Goal: Task Accomplishment & Management: Use online tool/utility

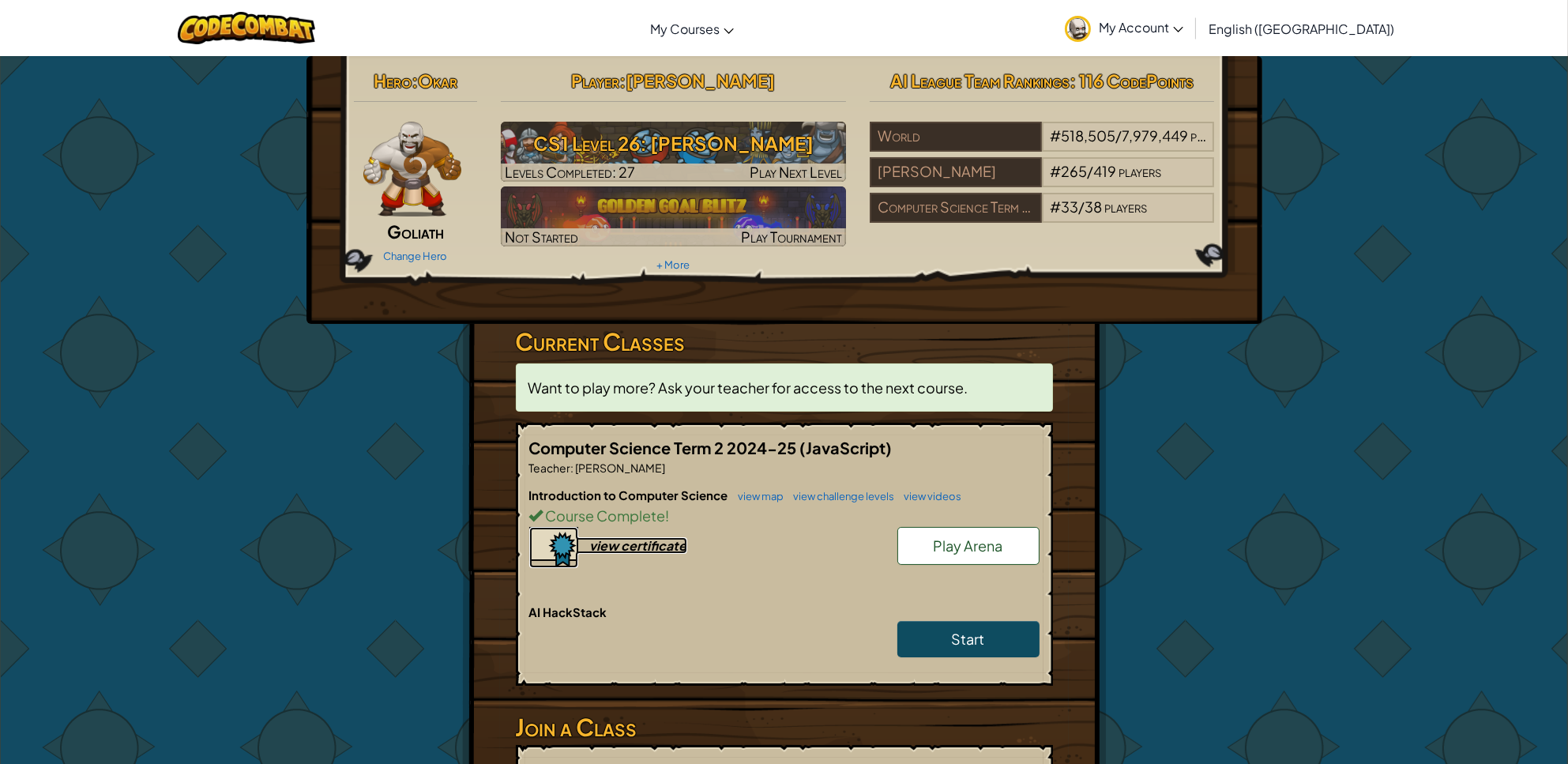
click at [601, 542] on div "view certificate" at bounding box center [639, 545] width 97 height 17
click at [941, 549] on span "Play Arena" at bounding box center [968, 545] width 69 height 18
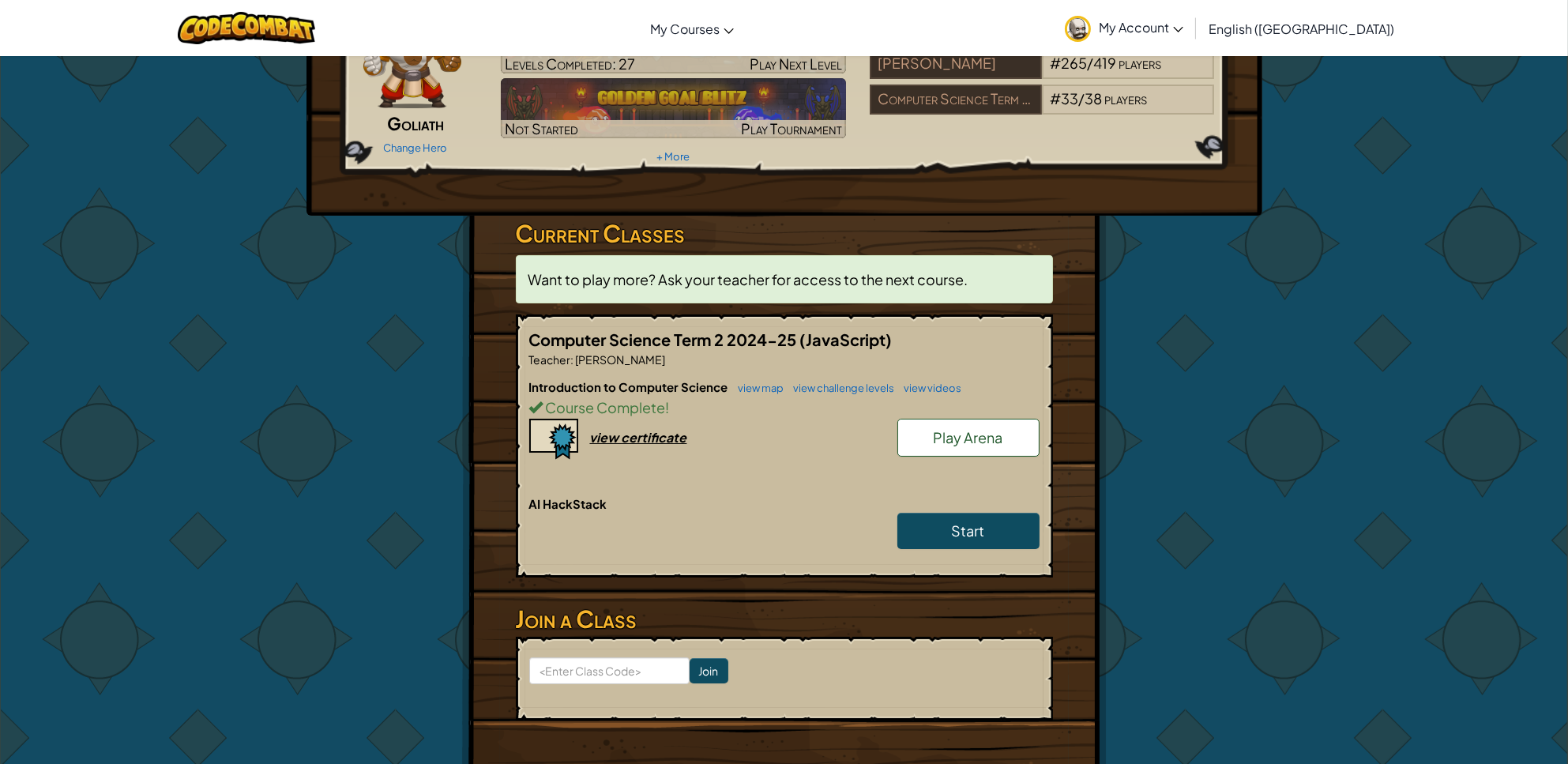
scroll to position [158, 0]
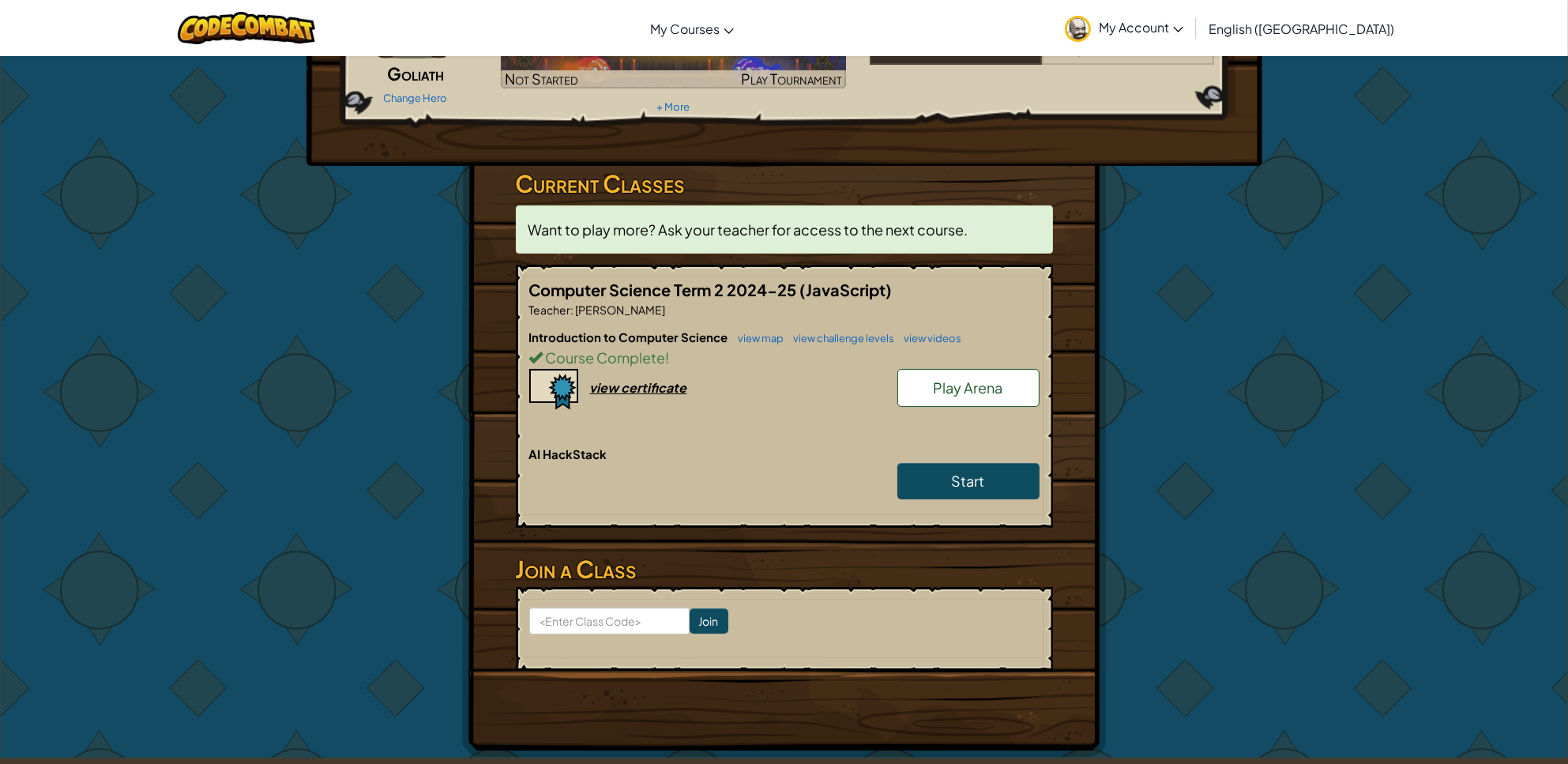
click at [581, 246] on p "Want to play more? Ask your teacher for access to the next course." at bounding box center [784, 229] width 537 height 48
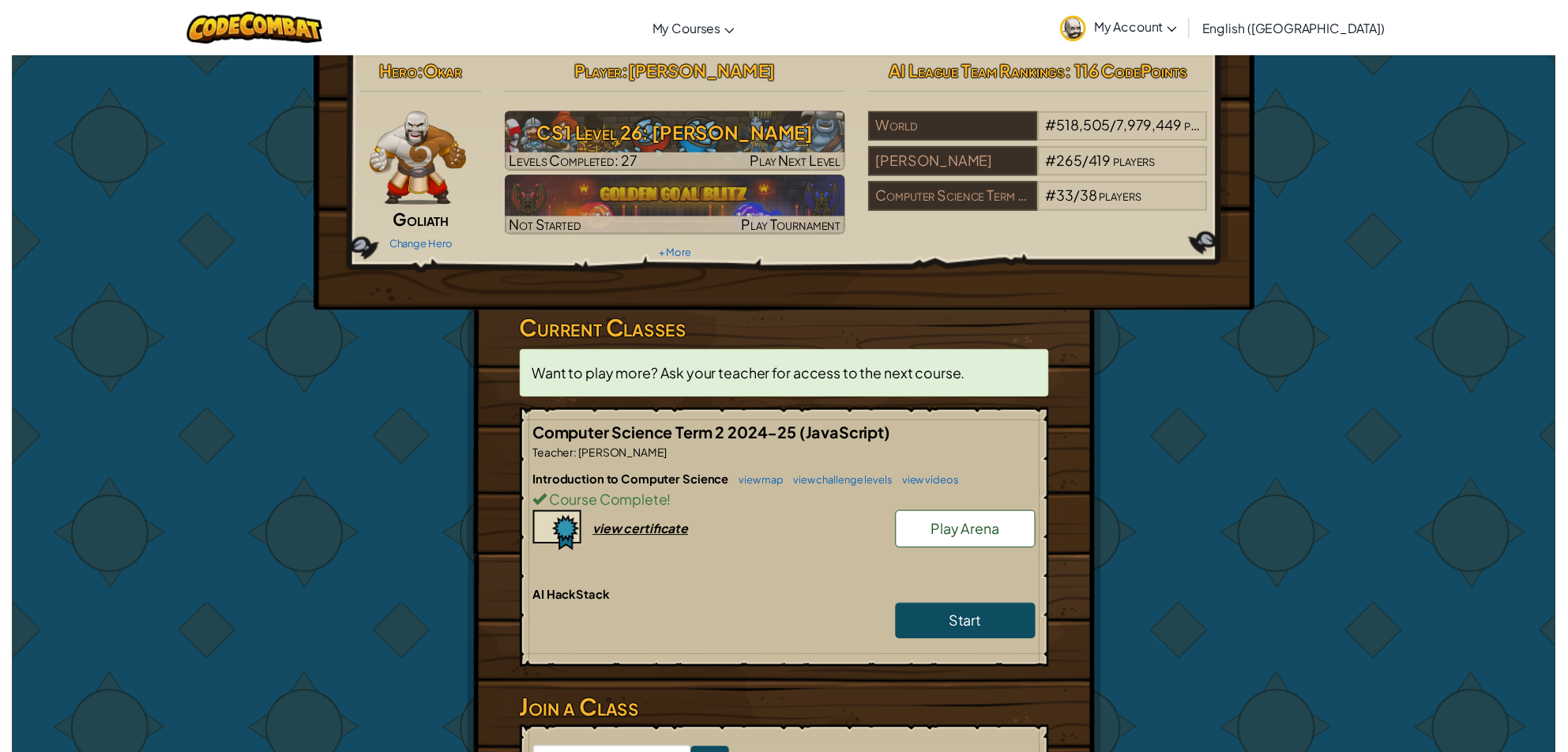
scroll to position [0, 0]
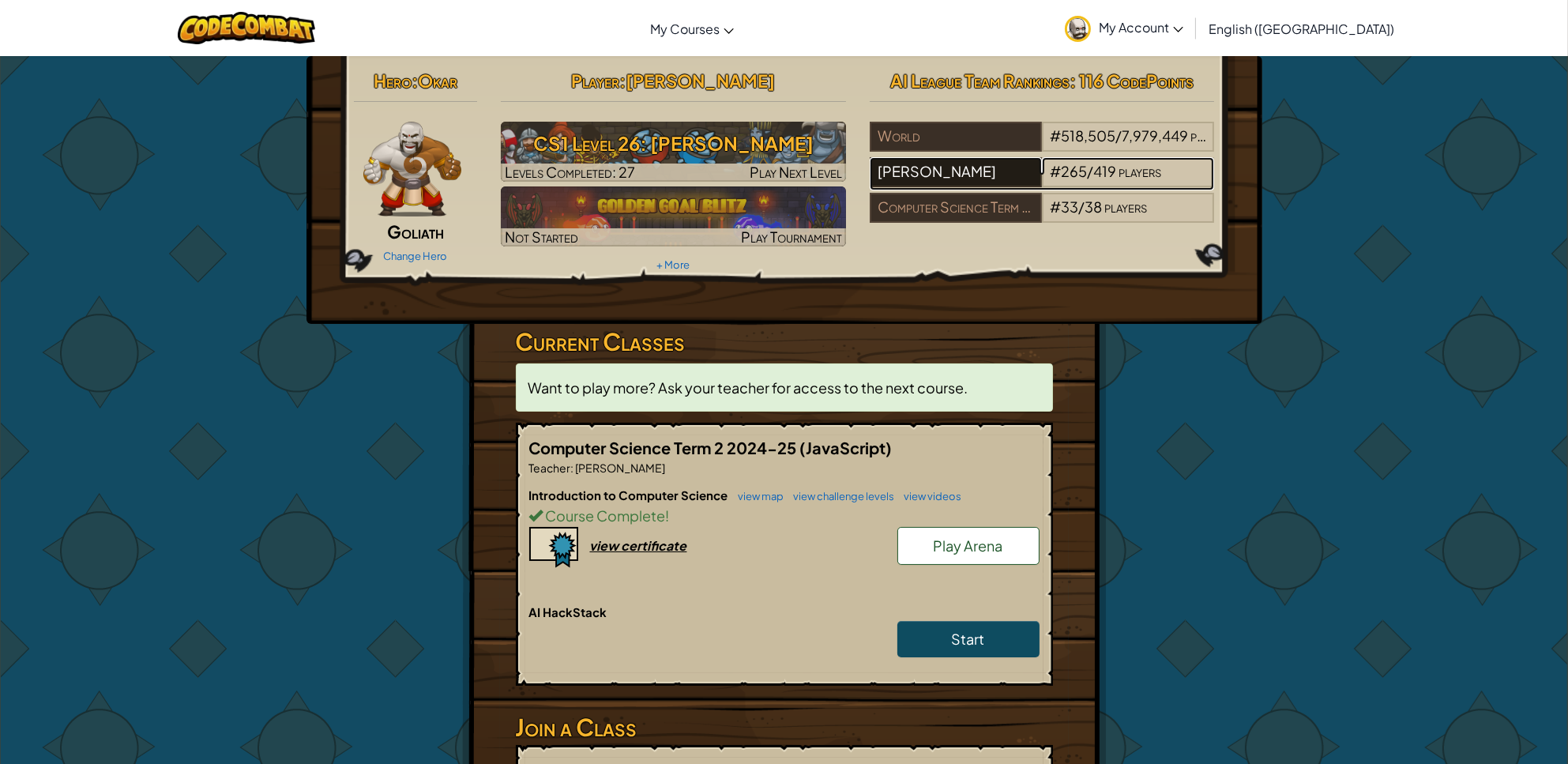
click at [989, 176] on div "Cindy Lascola" at bounding box center [956, 172] width 172 height 30
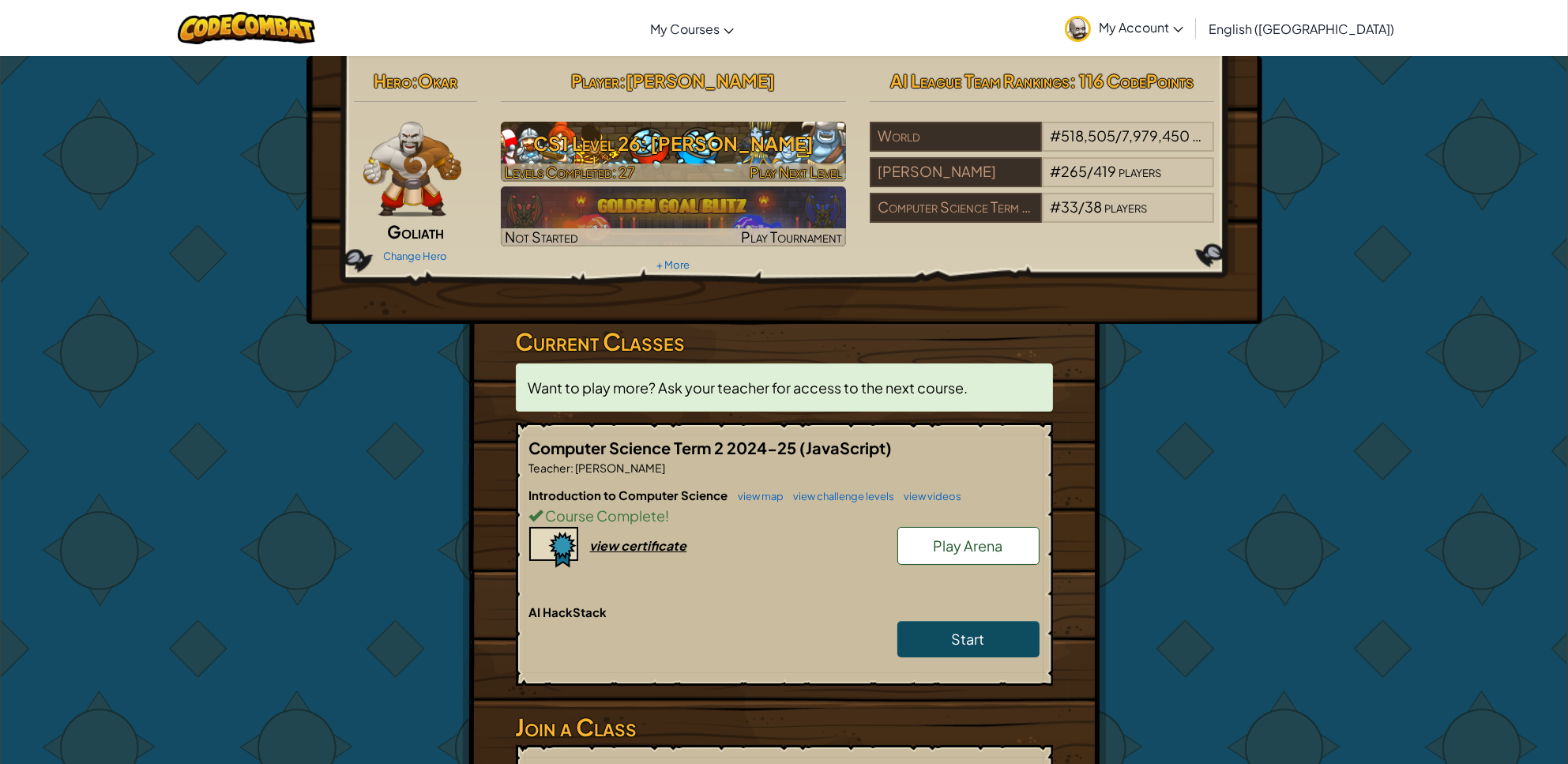
click at [599, 138] on h3 "CS1 Level 26: Wakka Maul" at bounding box center [673, 143] width 346 height 36
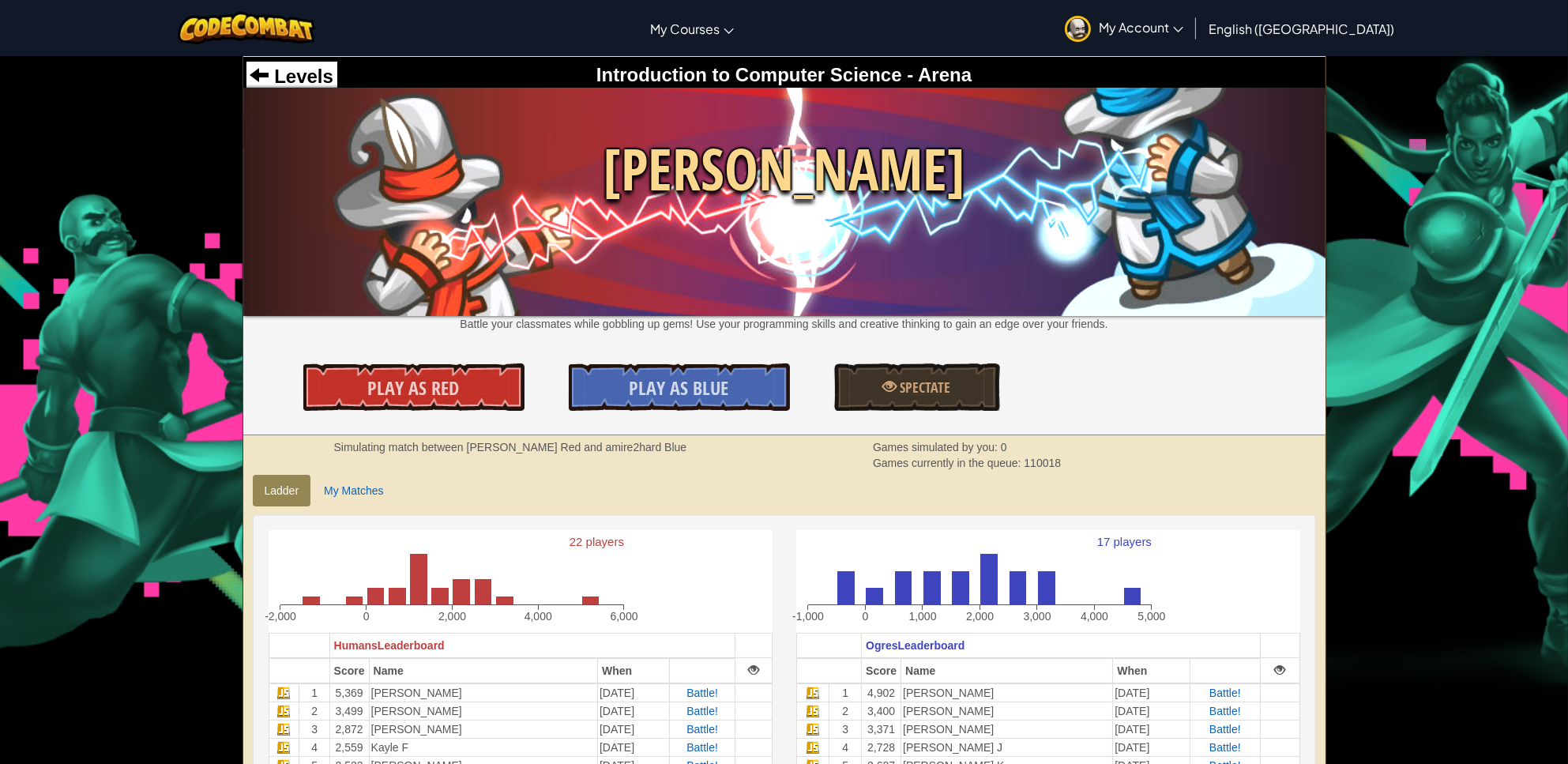
click at [798, 180] on span "Wakka Maul" at bounding box center [784, 169] width 1083 height 81
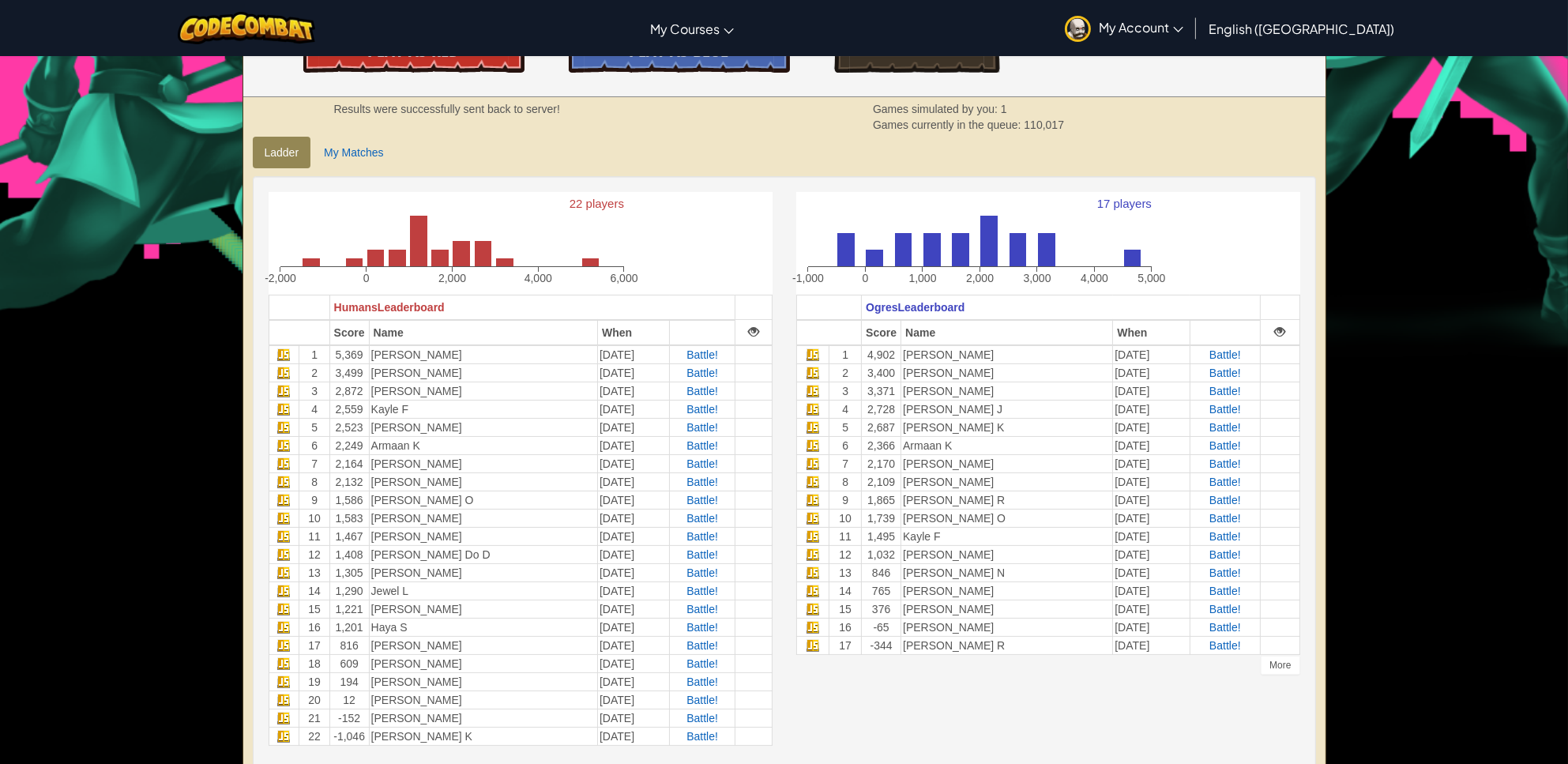
scroll to position [79, 0]
